Goal: Task Accomplishment & Management: Use online tool/utility

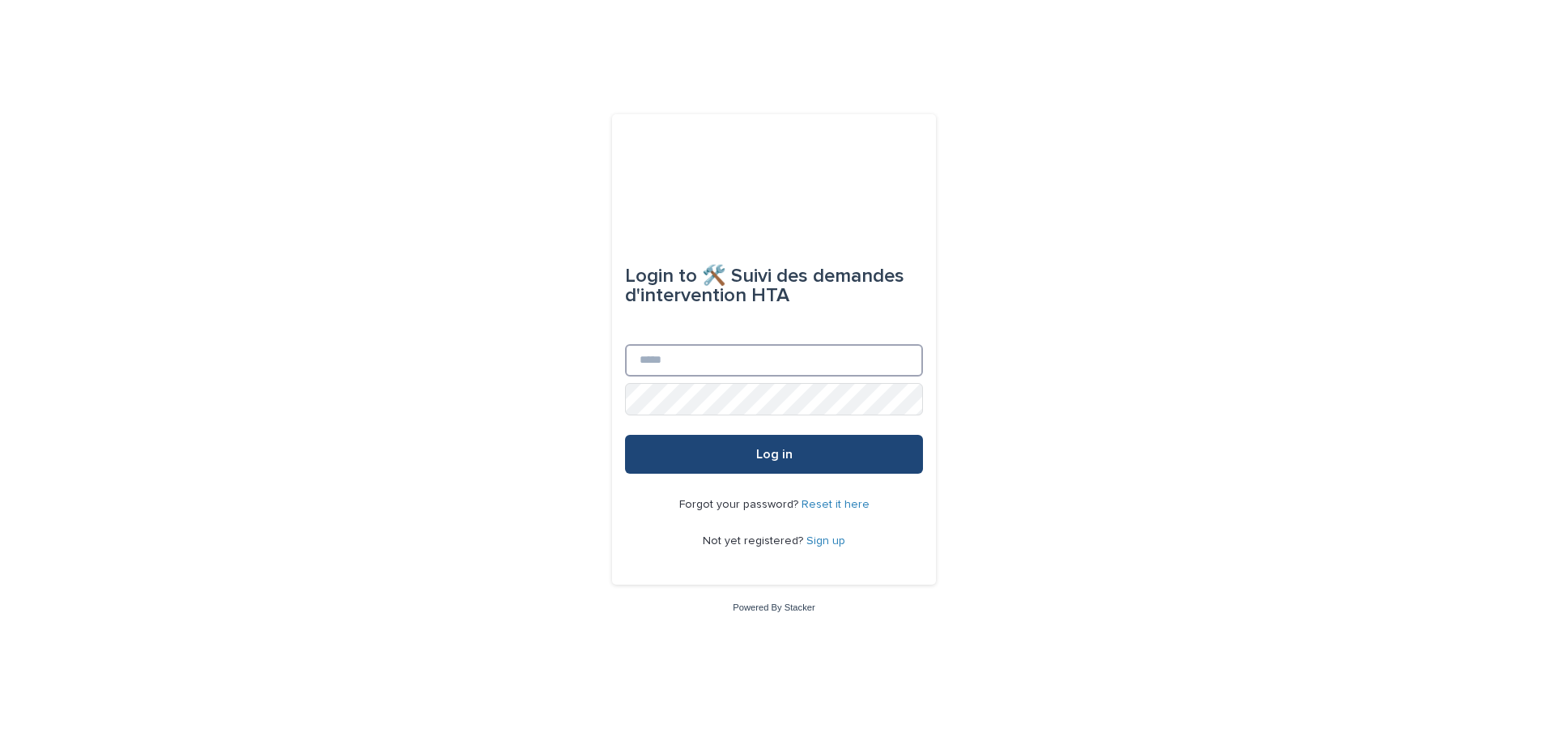
type input "**********"
click at [690, 455] on button "Log in" at bounding box center [774, 454] width 298 height 39
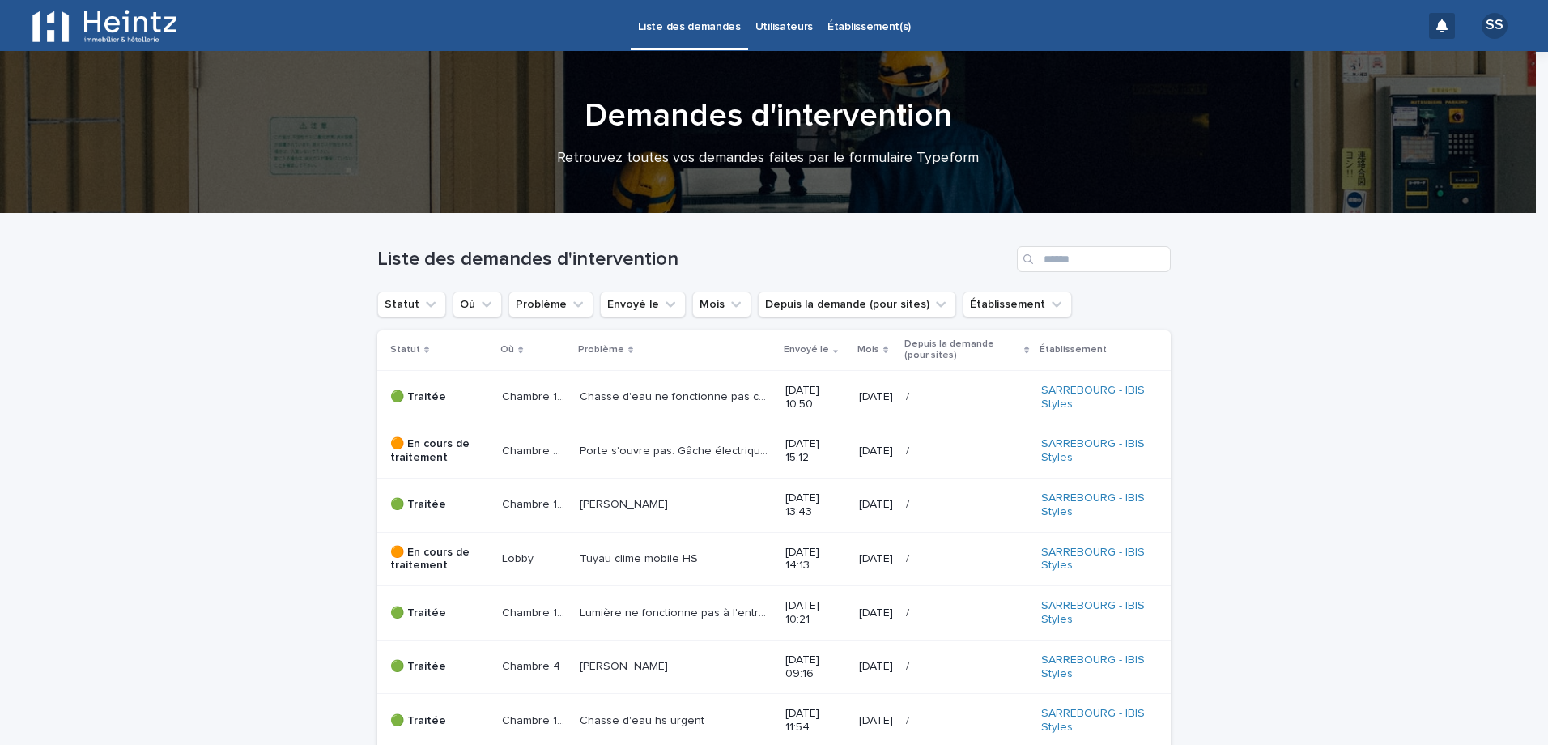
click at [502, 449] on p "Chambre 207" at bounding box center [536, 449] width 68 height 17
